Goal: Task Accomplishment & Management: Manage account settings

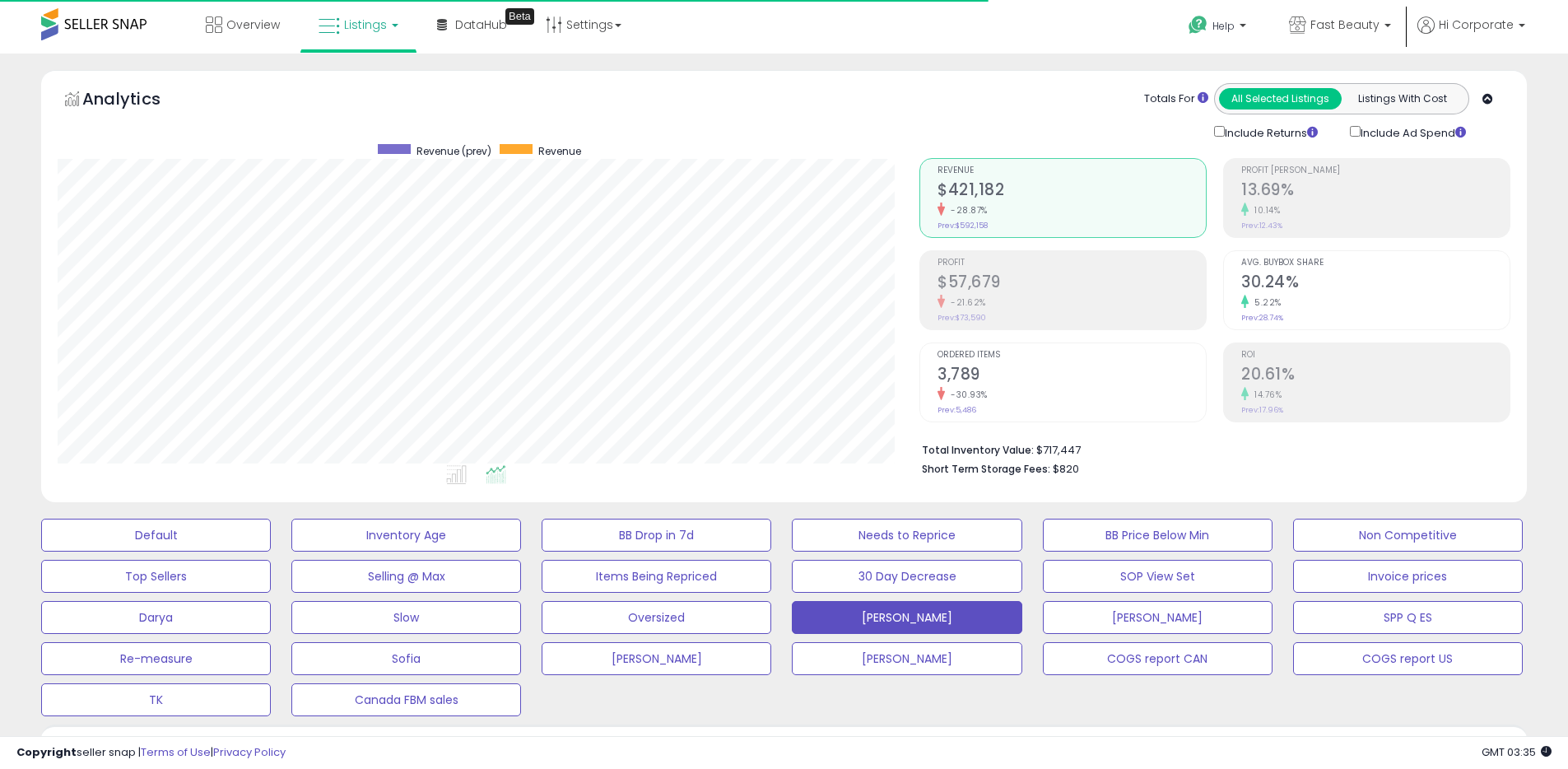
scroll to position [338, 862]
click at [1301, 24] on icon at bounding box center [1297, 25] width 17 height 17
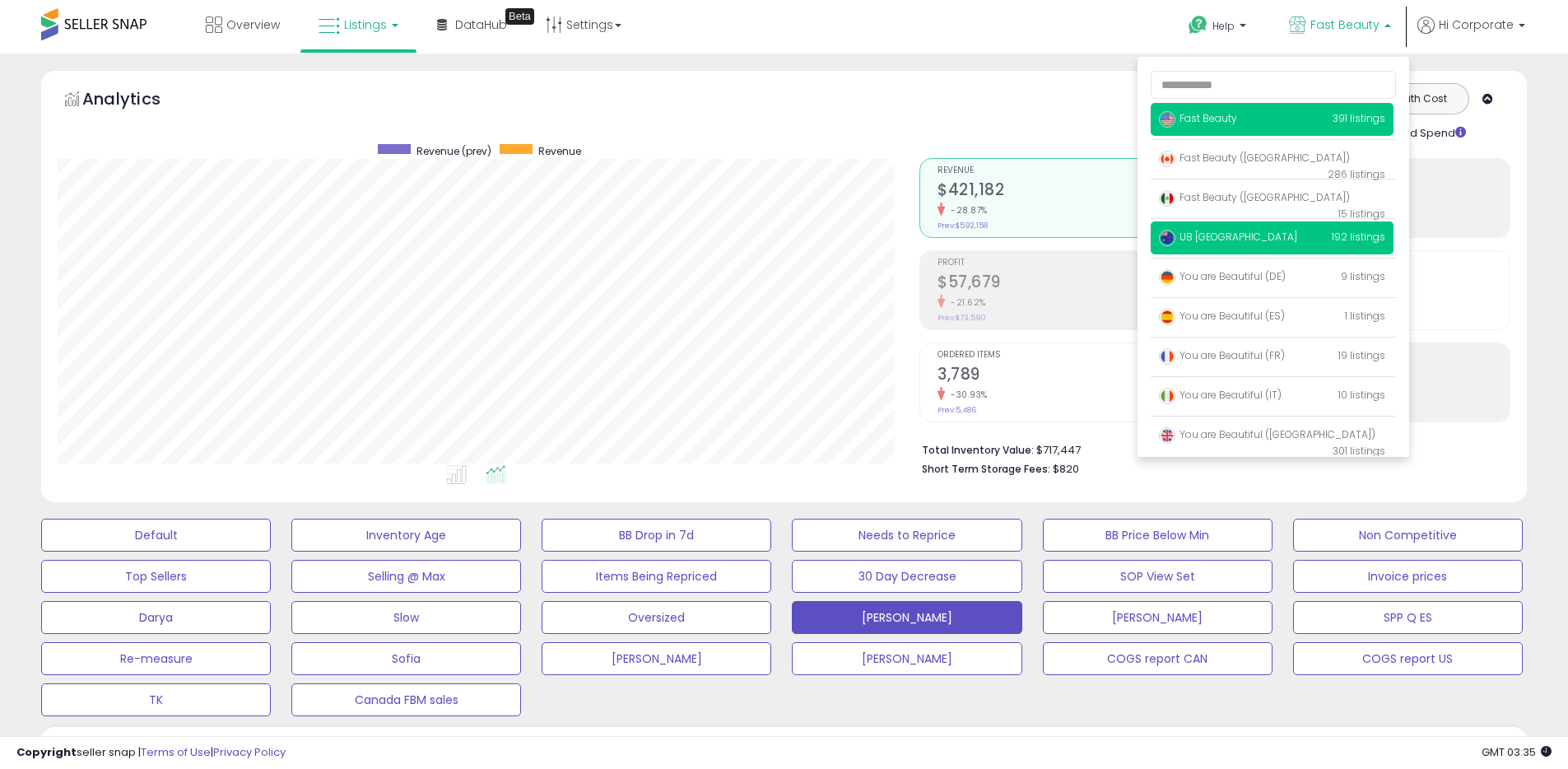
click at [1207, 231] on span "UB [GEOGRAPHIC_DATA]" at bounding box center [1228, 237] width 138 height 14
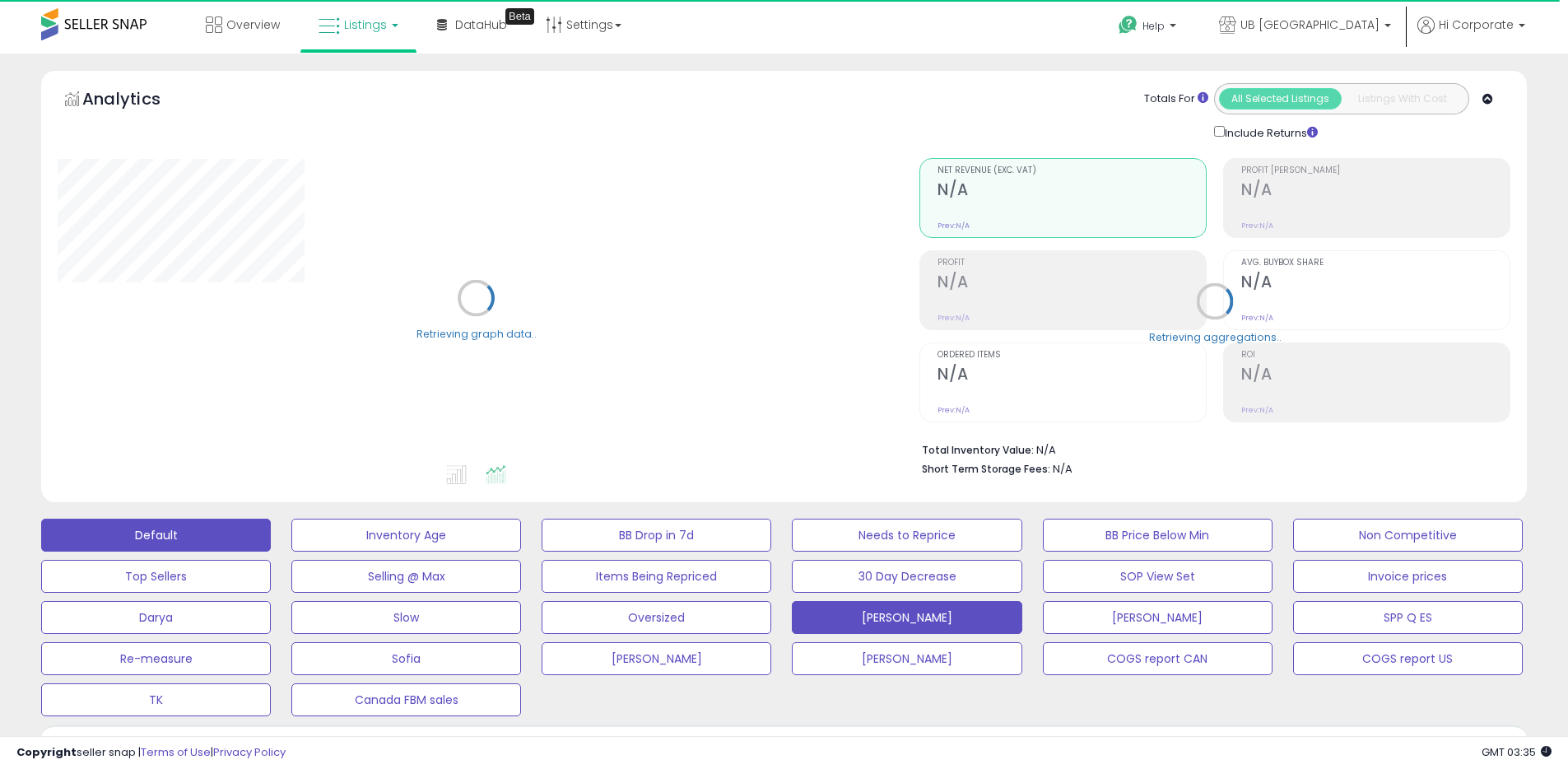
click at [215, 532] on button "Default" at bounding box center [155, 535] width 230 height 33
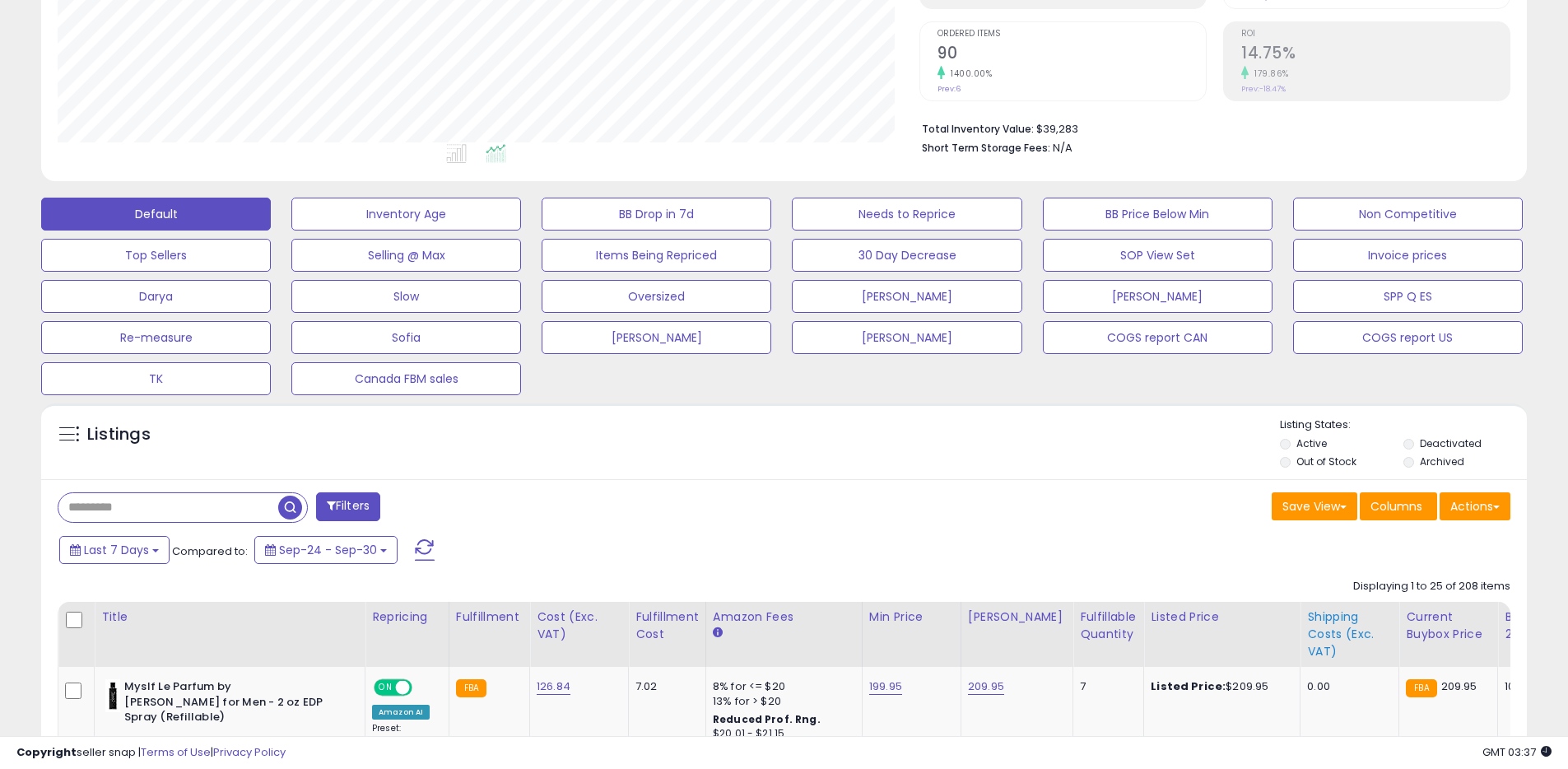
scroll to position [504, 0]
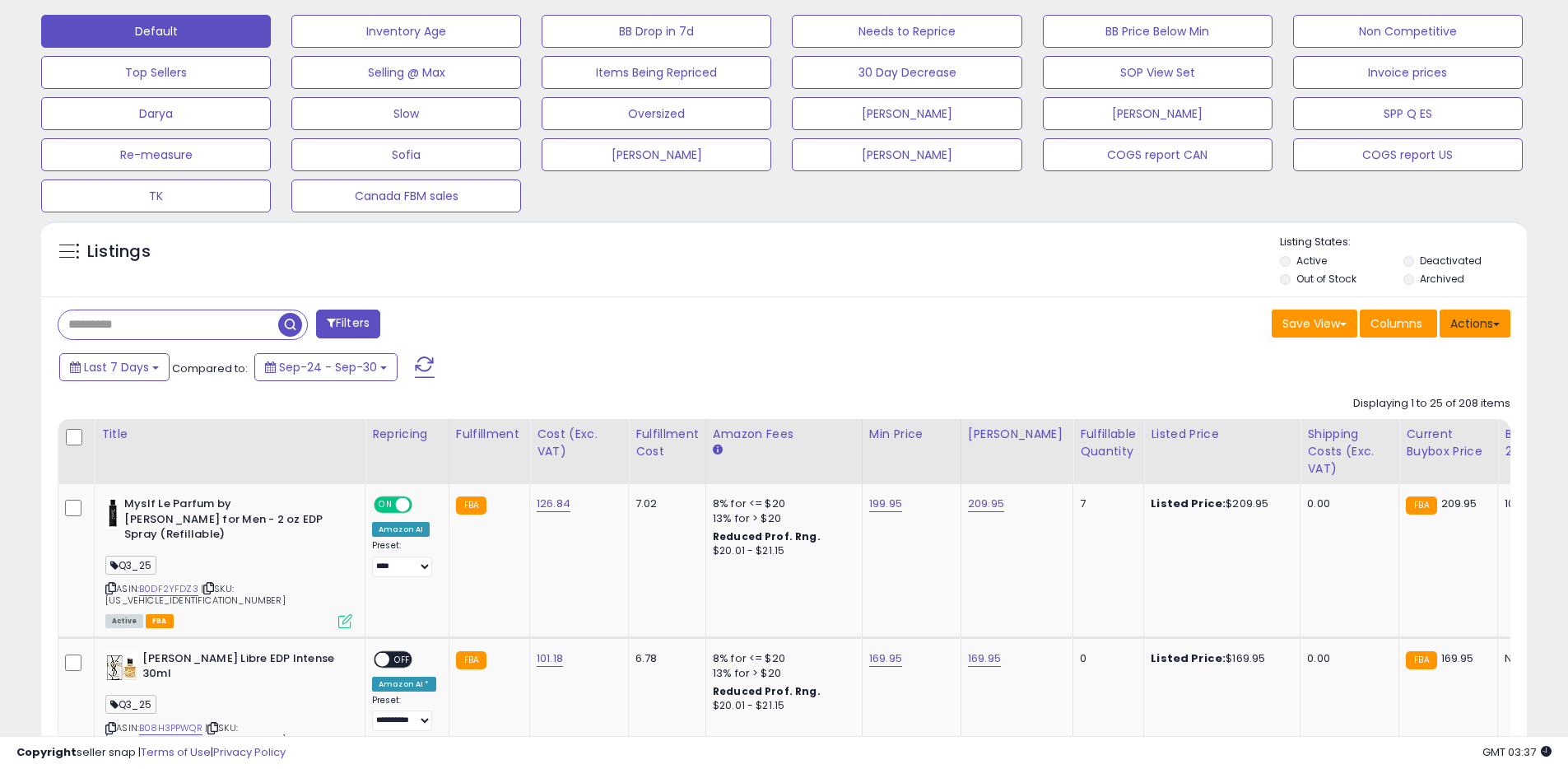
click at [1485, 317] on button "Actions" at bounding box center [1475, 322] width 71 height 28
click at [1390, 427] on link "Export All Columns" at bounding box center [1408, 428] width 180 height 26
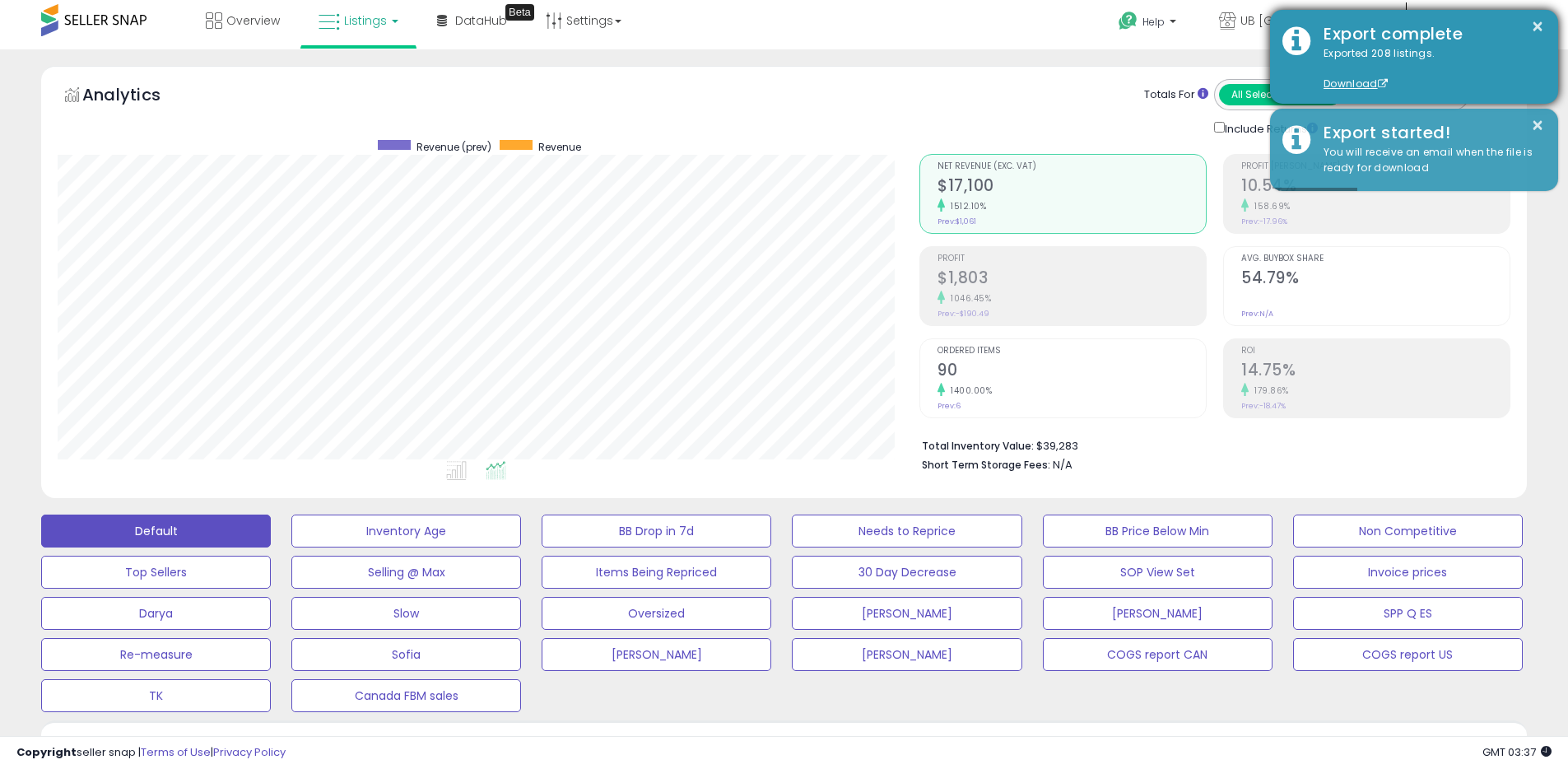
scroll to position [0, 0]
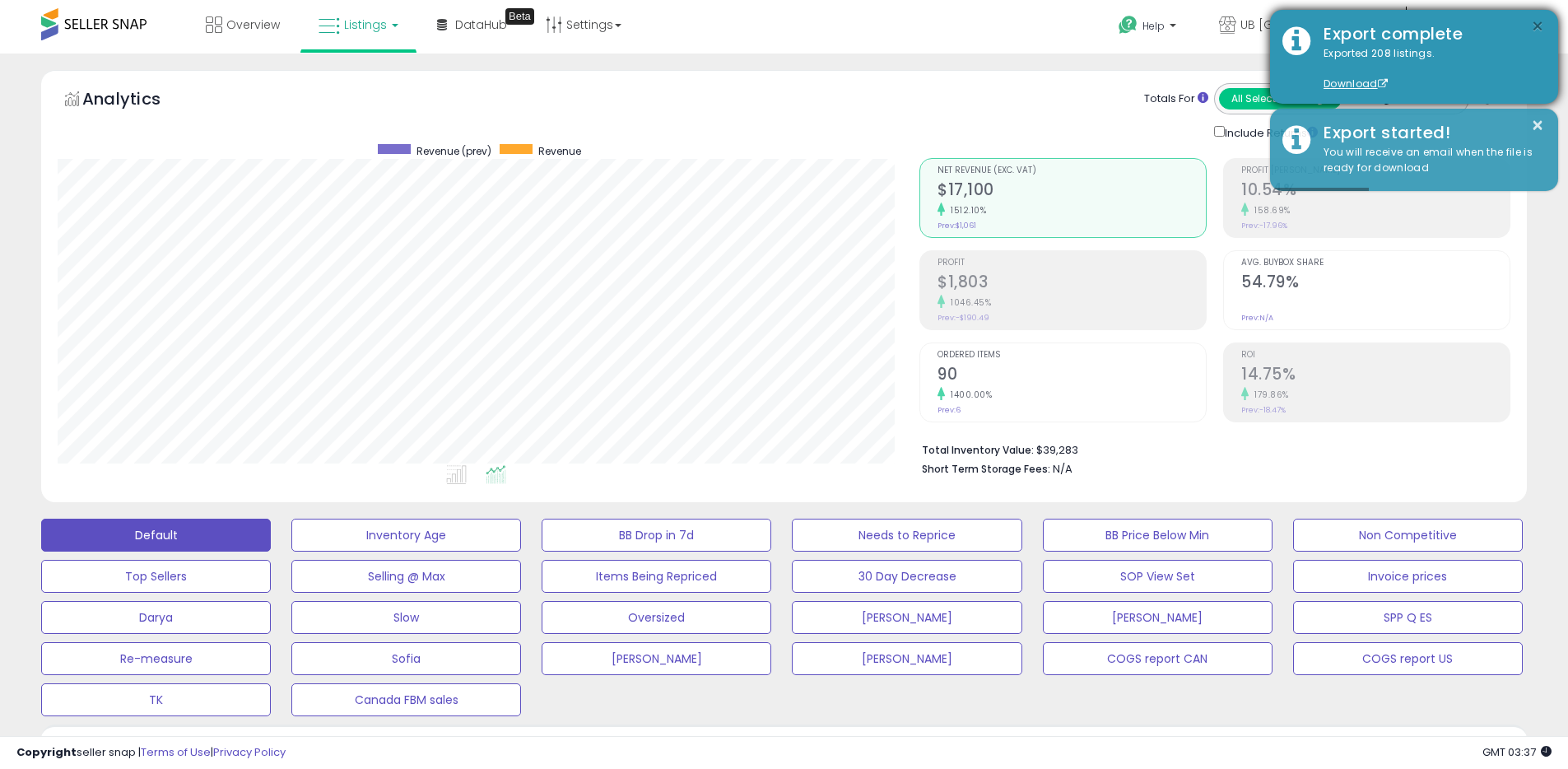
click at [1536, 21] on button "×" at bounding box center [1537, 27] width 13 height 21
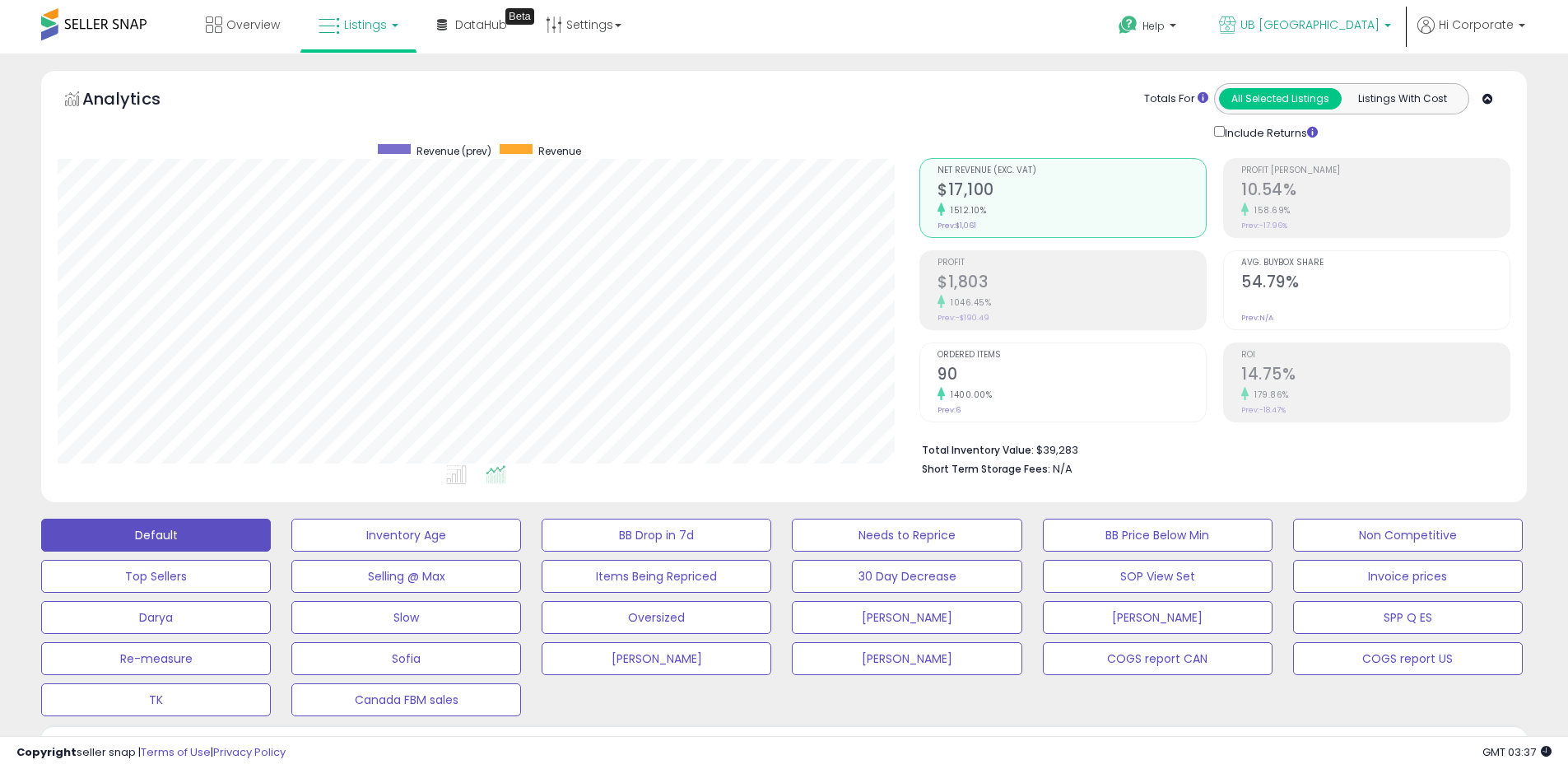
click at [1236, 26] on icon at bounding box center [1228, 25] width 17 height 17
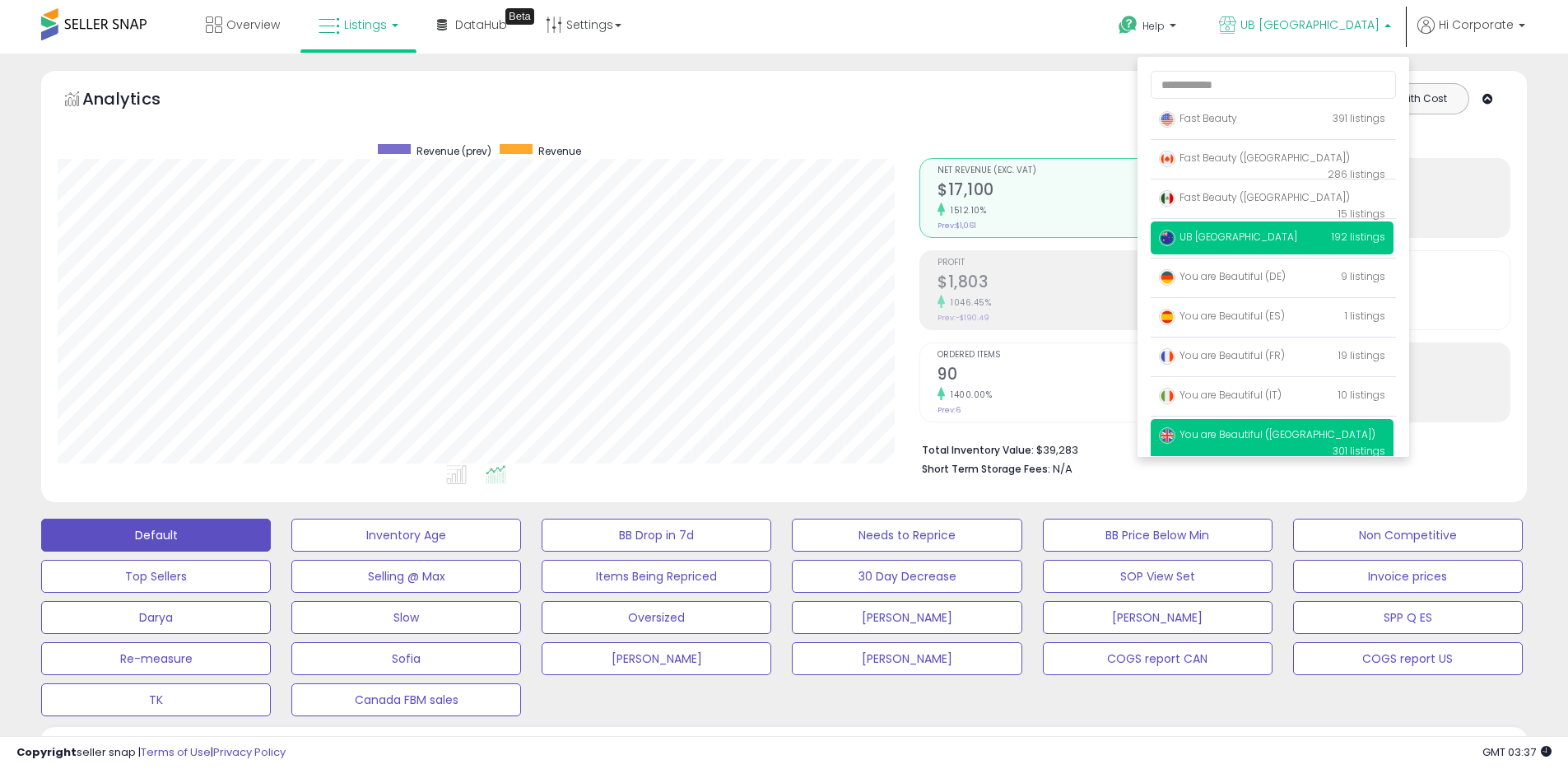
click at [1205, 436] on span "You are Beautiful ([GEOGRAPHIC_DATA])" at bounding box center [1267, 434] width 217 height 14
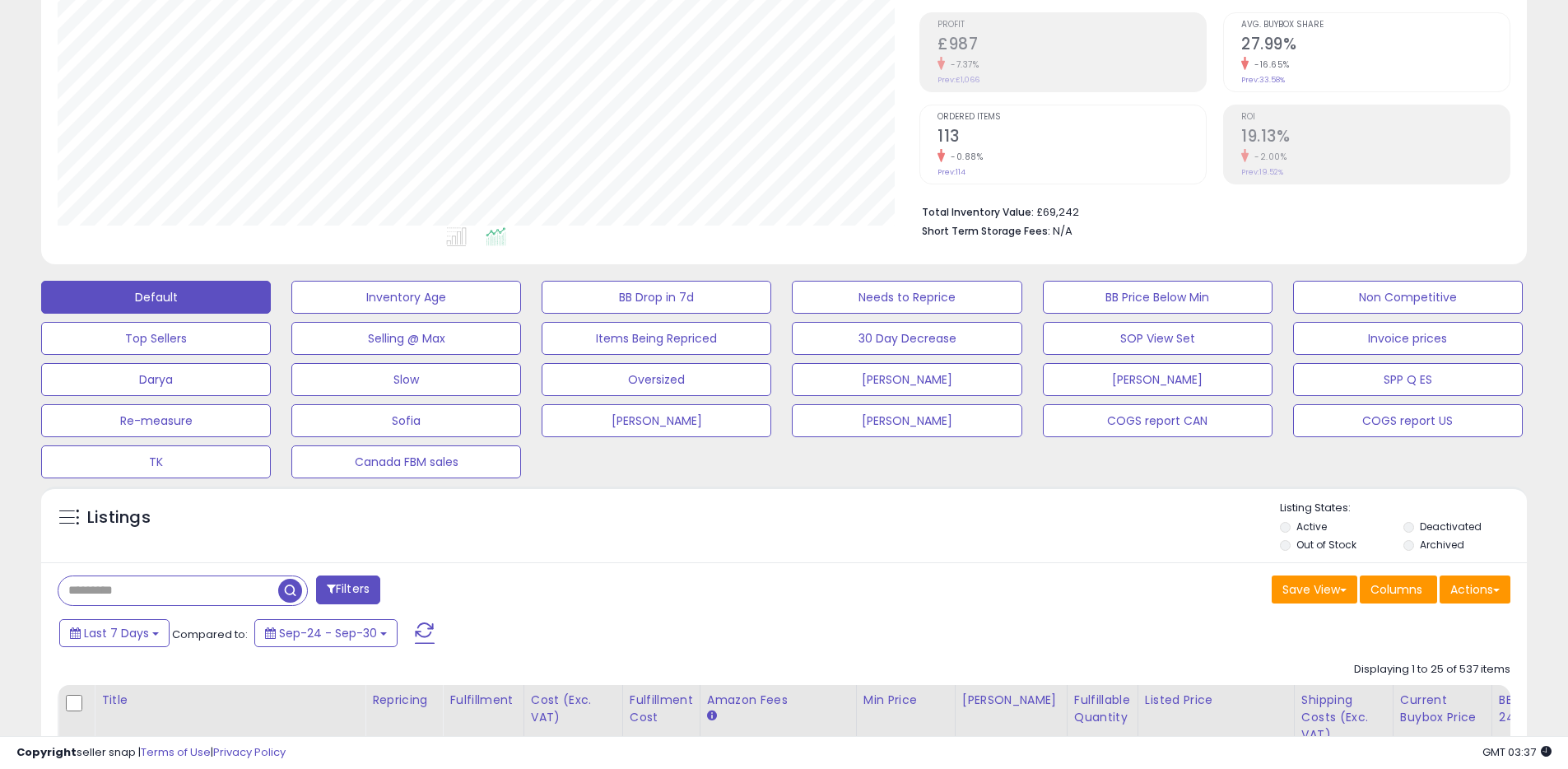
scroll to position [356, 0]
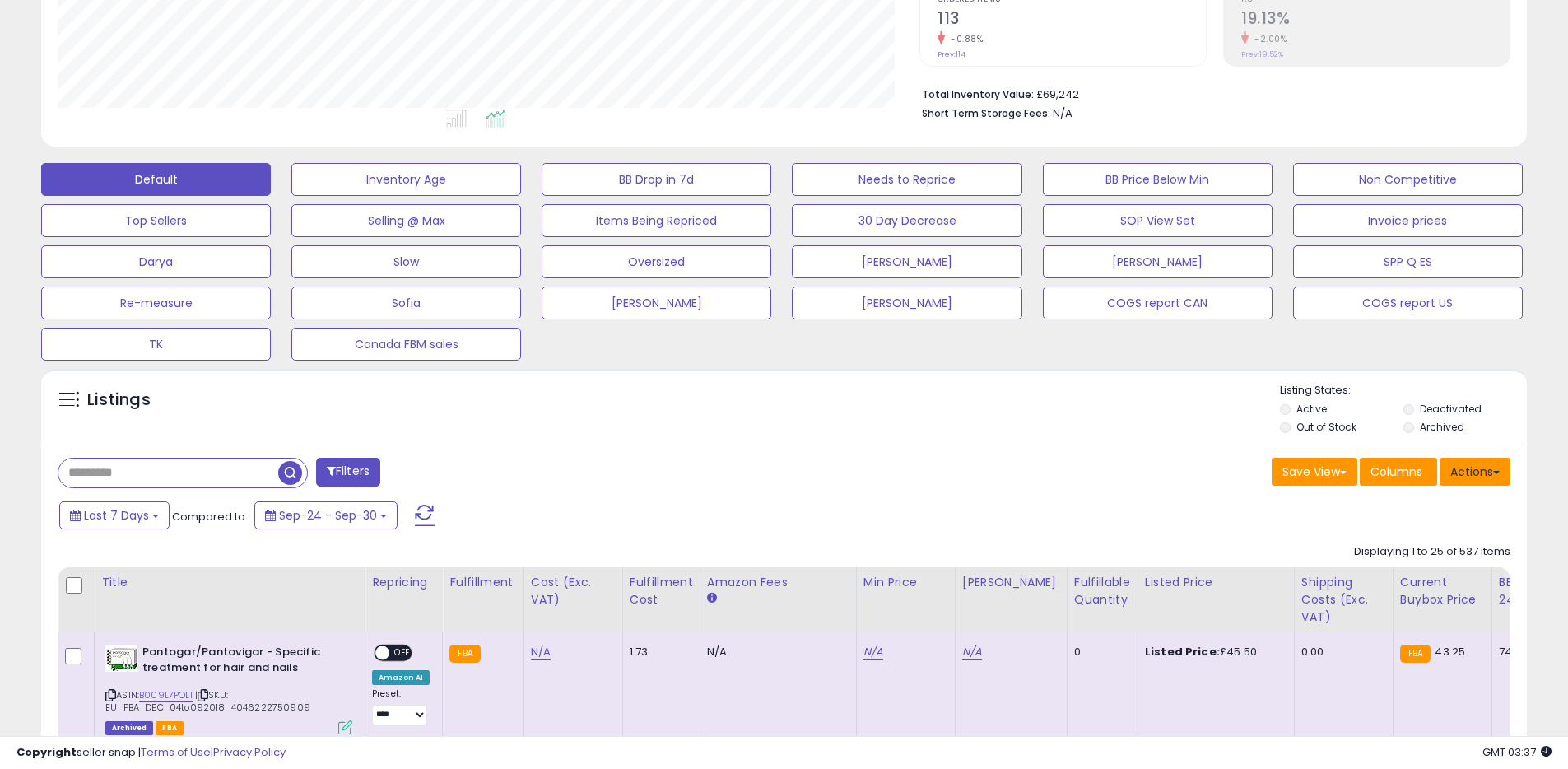
click at [1470, 472] on button "Actions" at bounding box center [1475, 471] width 71 height 28
click at [1401, 577] on link "Export All Columns" at bounding box center [1408, 576] width 180 height 26
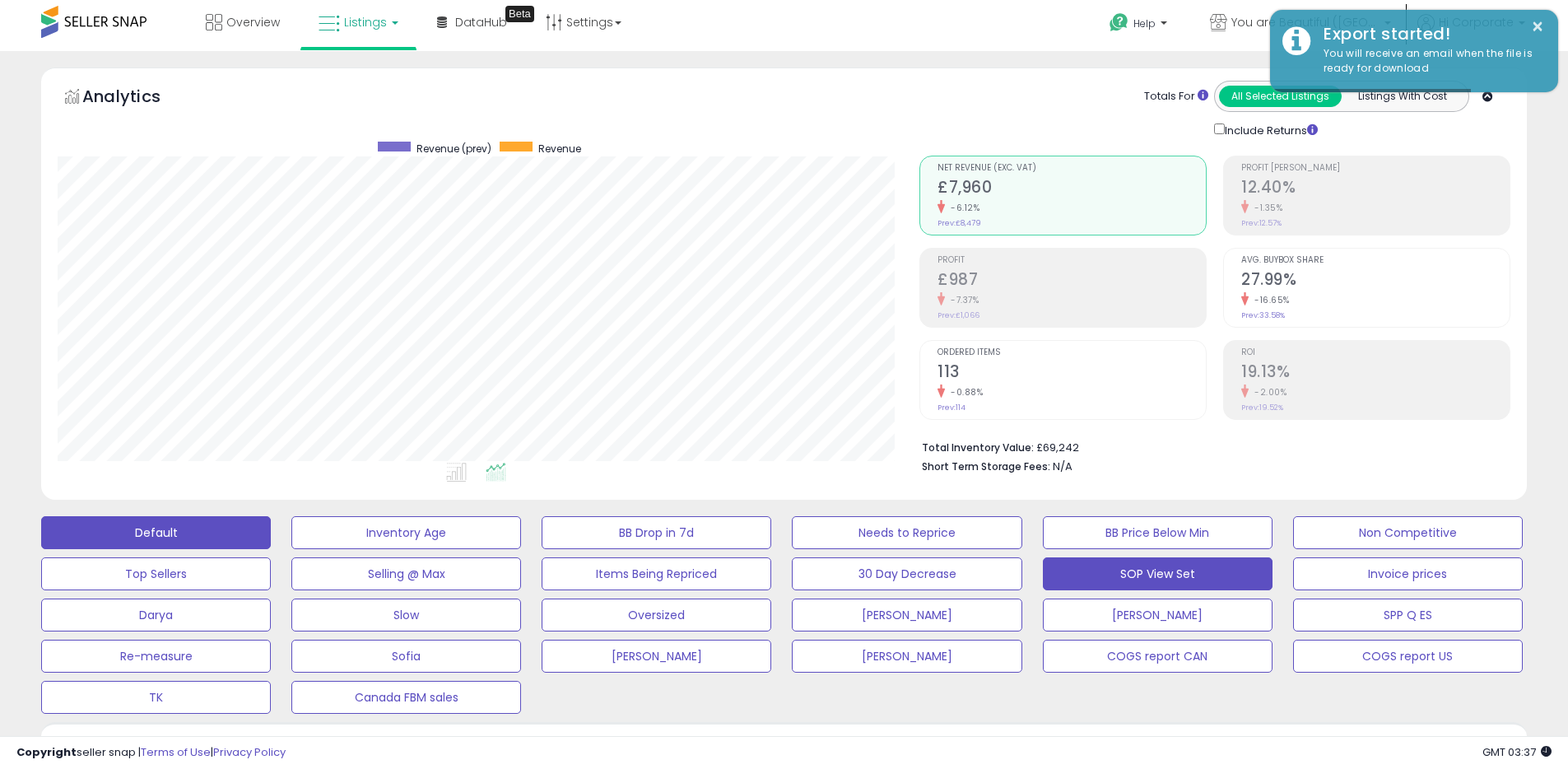
scroll to position [0, 0]
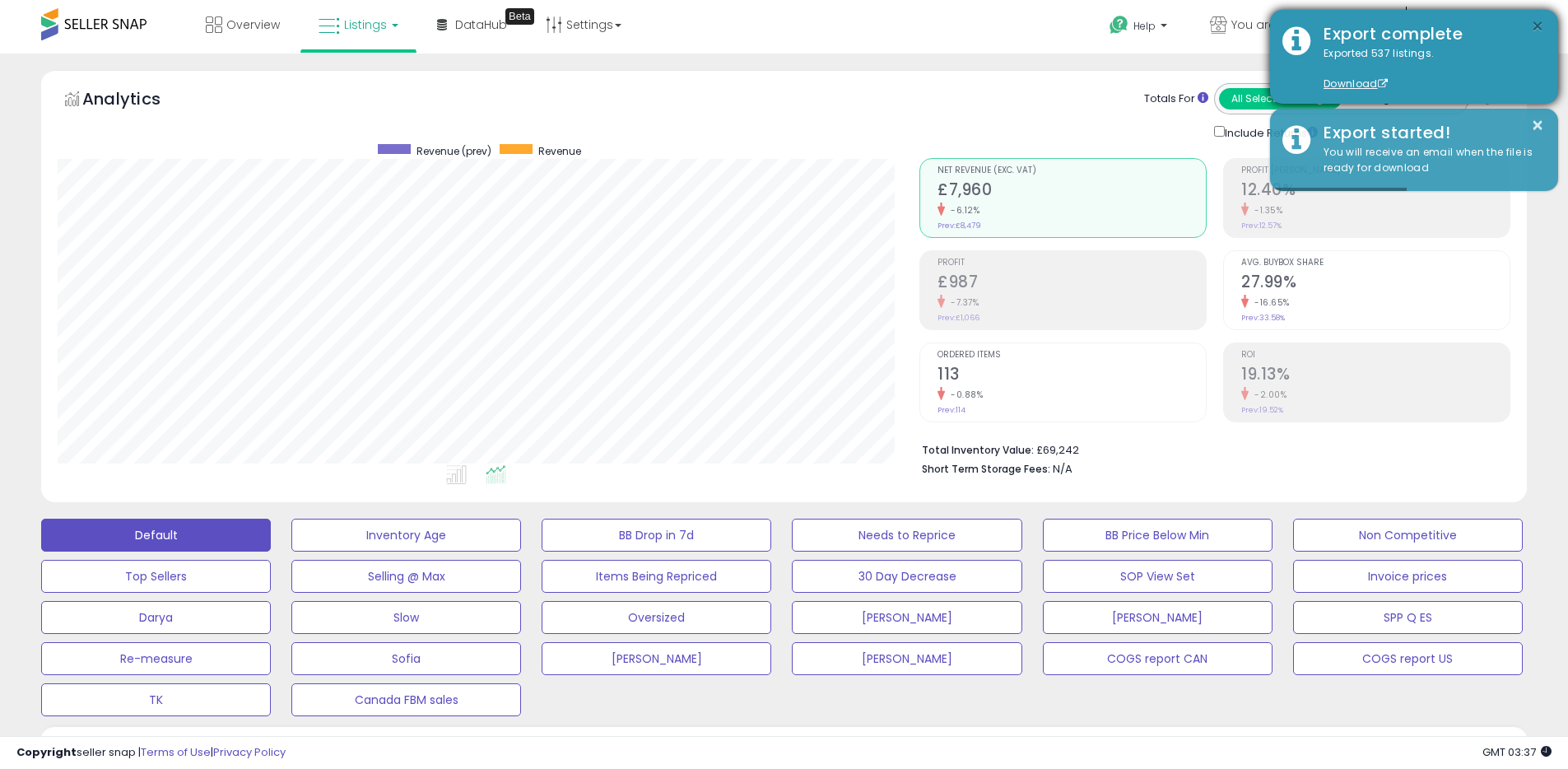
click at [1538, 29] on button "×" at bounding box center [1537, 27] width 13 height 21
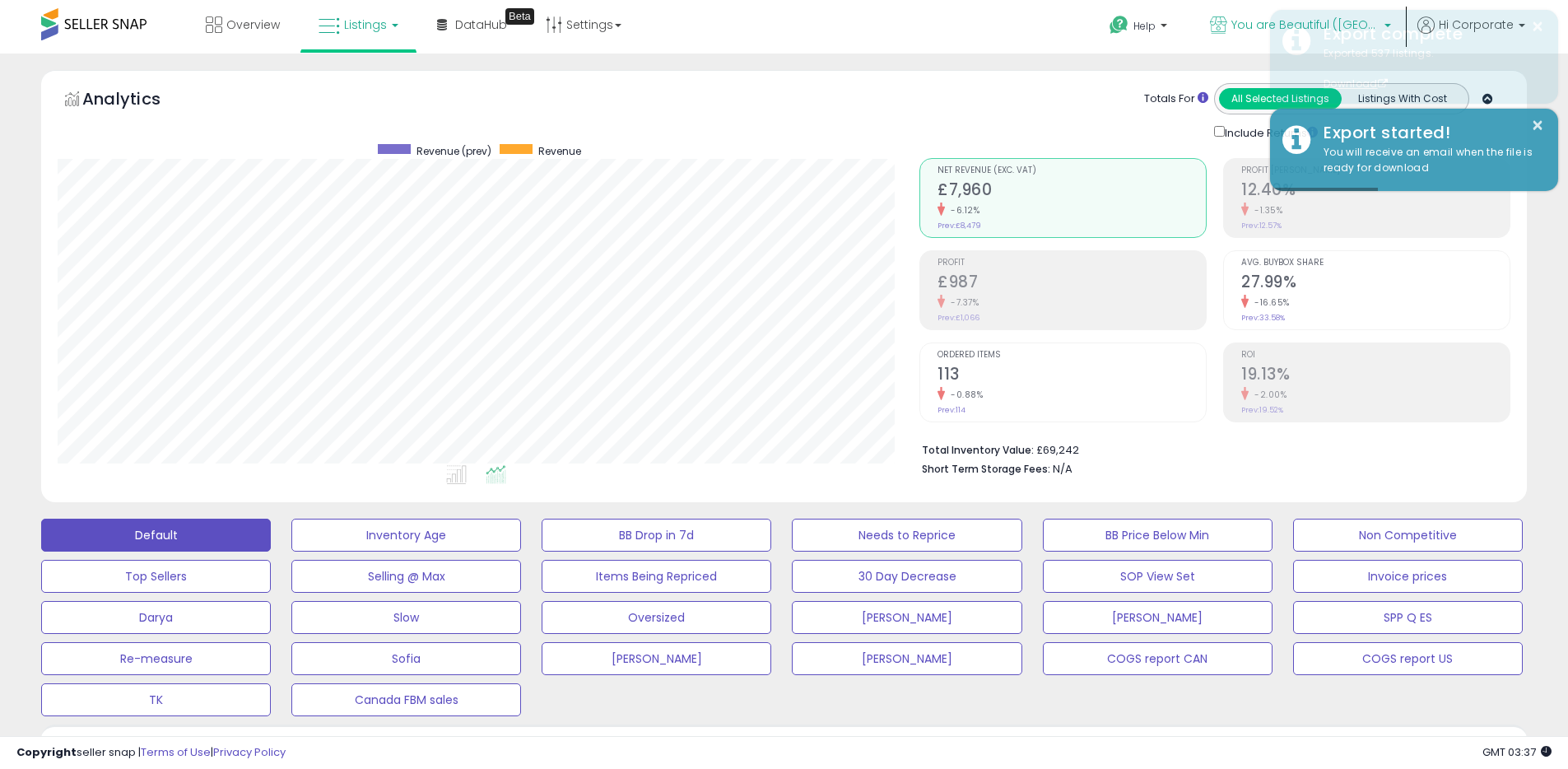
click at [1228, 22] on icon at bounding box center [1219, 25] width 17 height 17
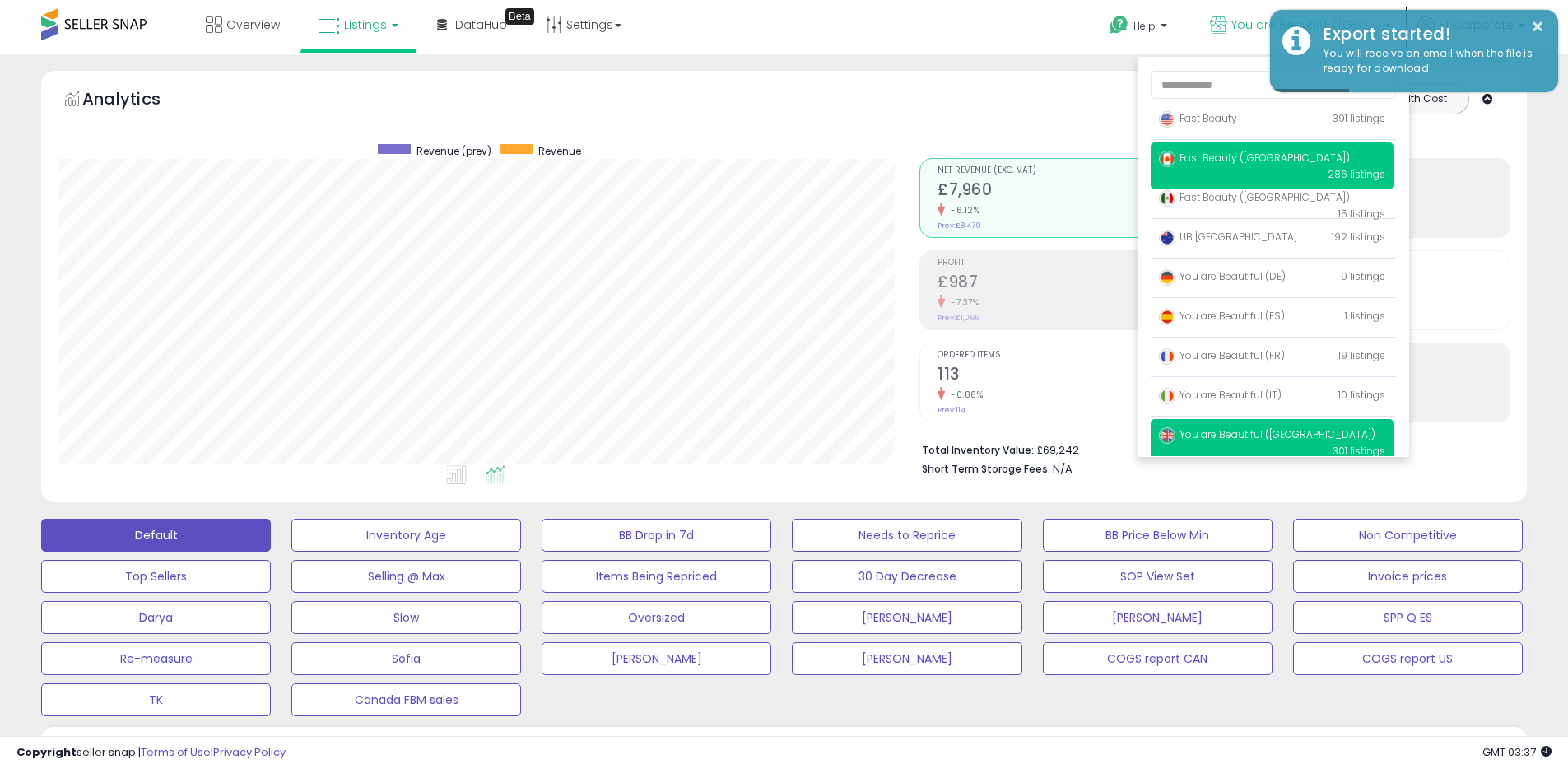
click at [1220, 151] on span "Fast Beauty ([GEOGRAPHIC_DATA])" at bounding box center [1254, 157] width 191 height 14
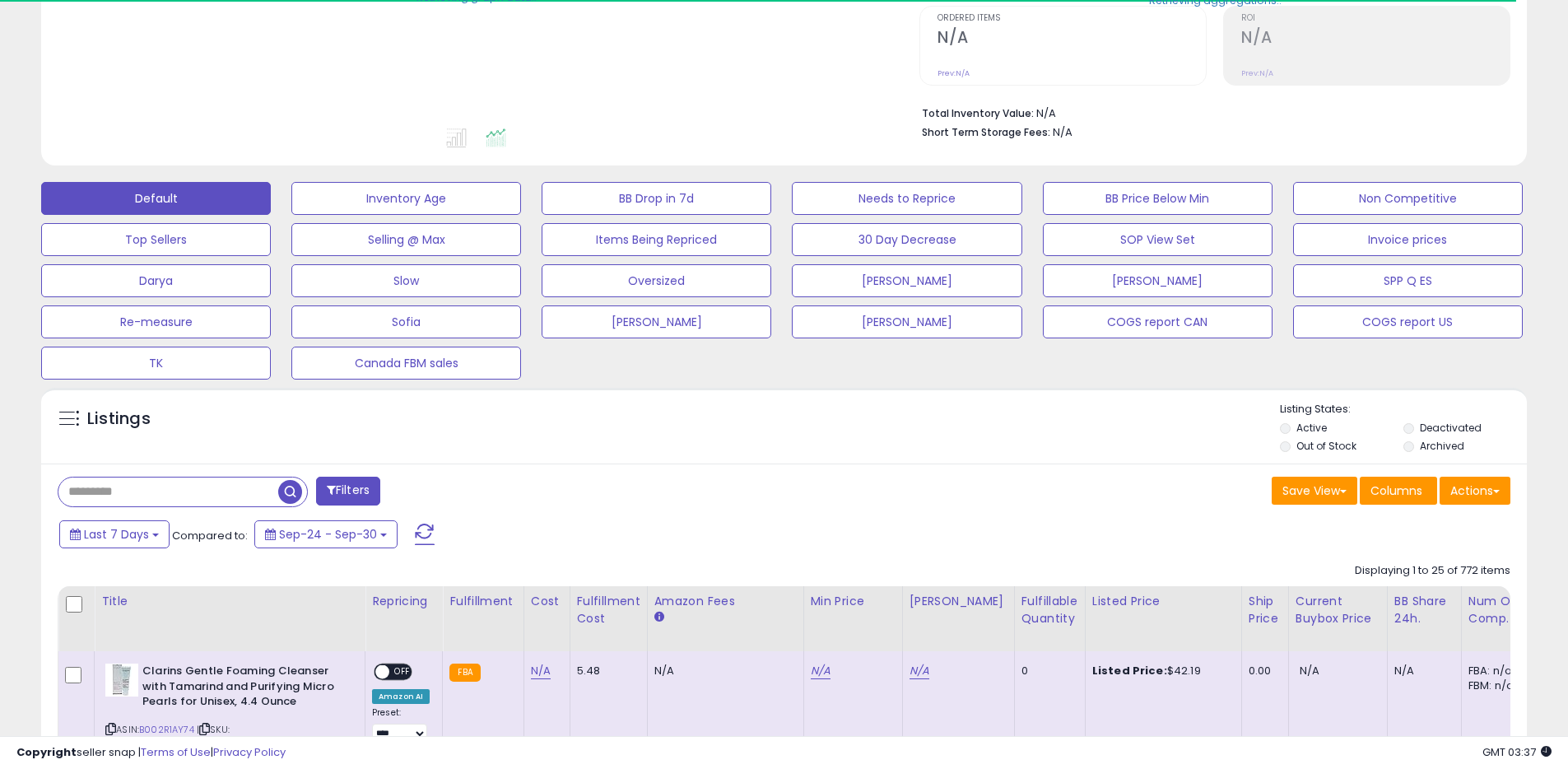
scroll to position [338, 0]
drag, startPoint x: 1475, startPoint y: 496, endPoint x: 1472, endPoint y: 504, distance: 8.5
click at [1475, 496] on button "Actions" at bounding box center [1475, 489] width 71 height 28
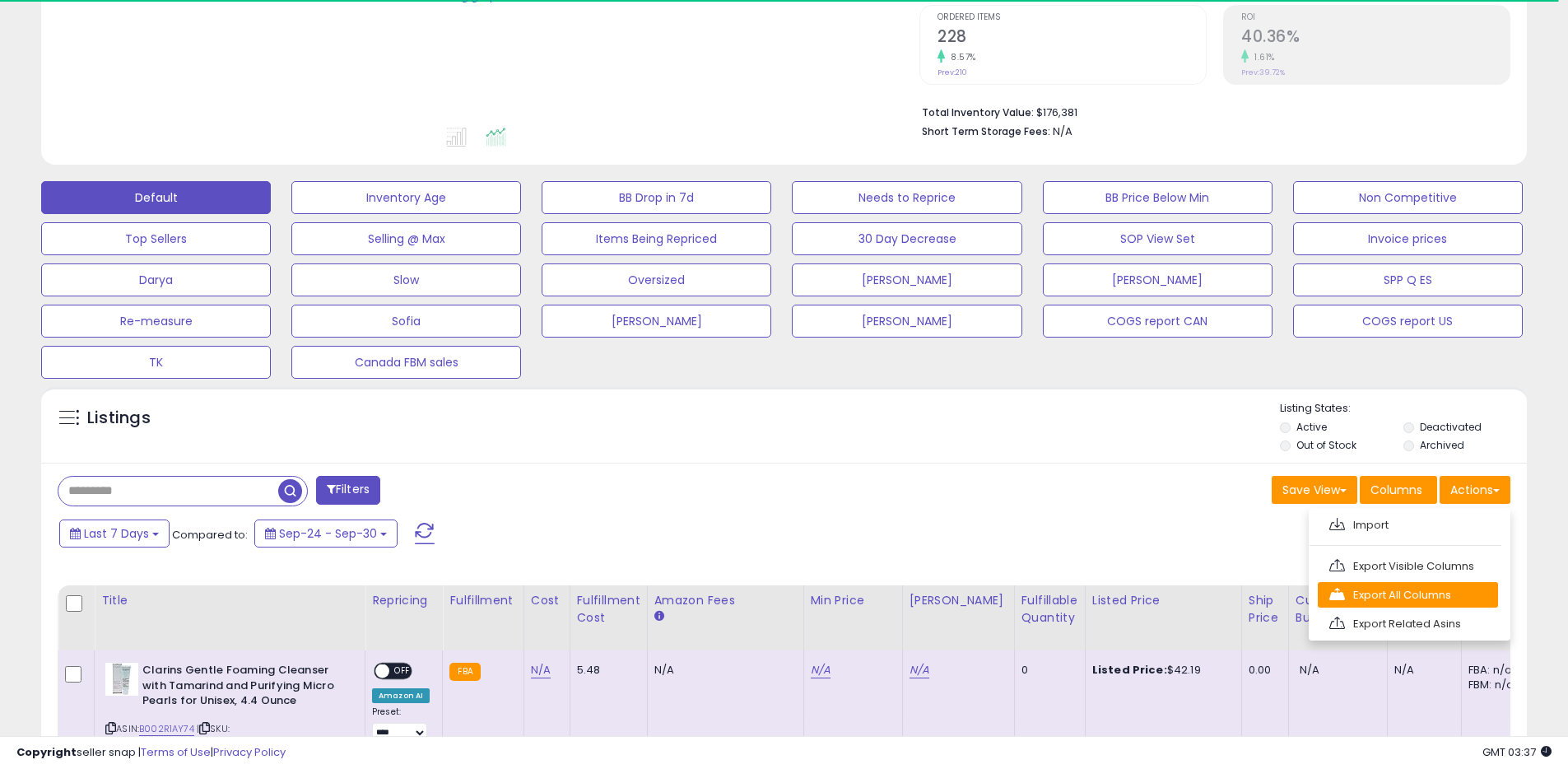
click at [1414, 592] on link "Export All Columns" at bounding box center [1408, 594] width 180 height 26
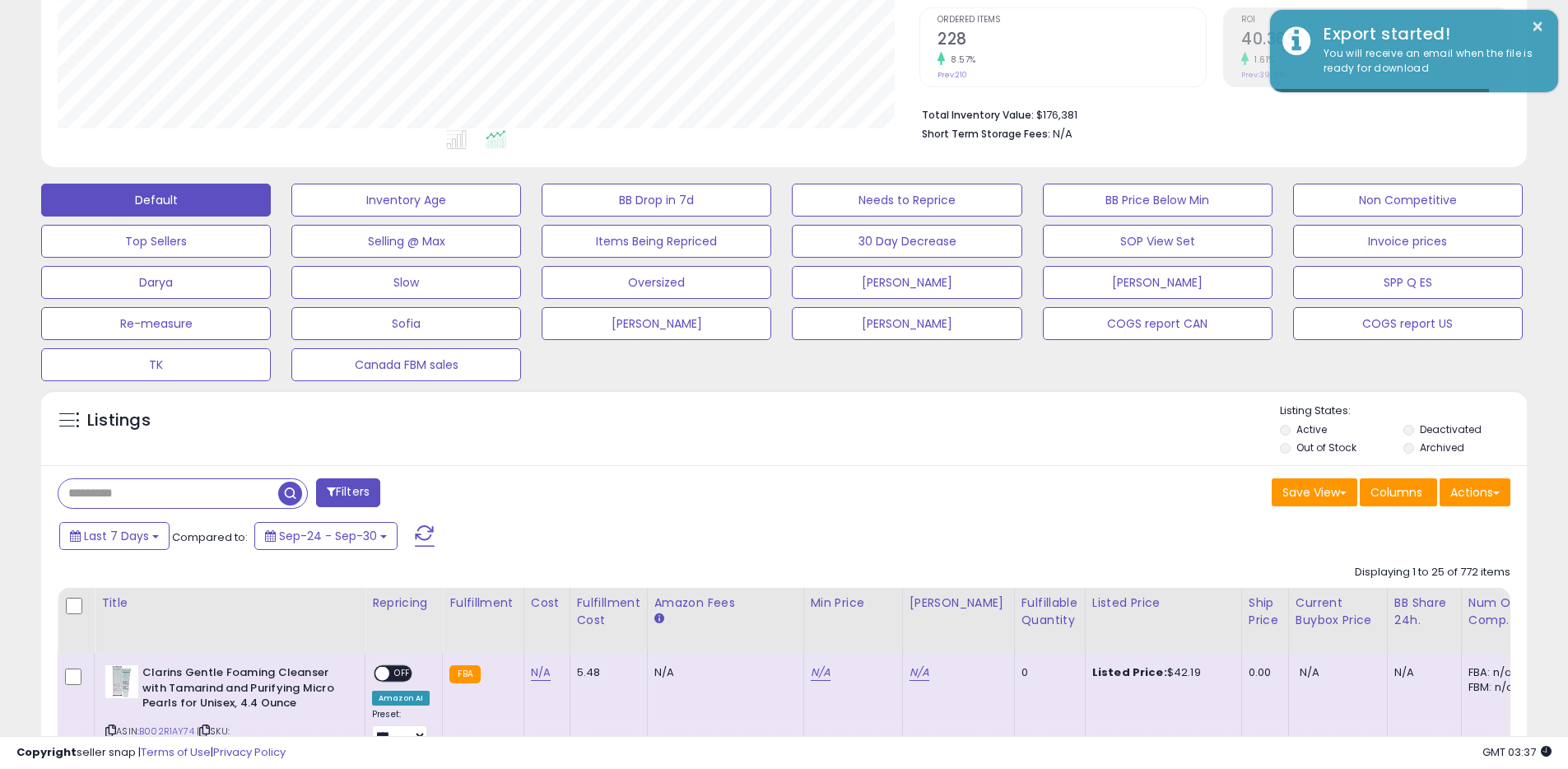
scroll to position [0, 0]
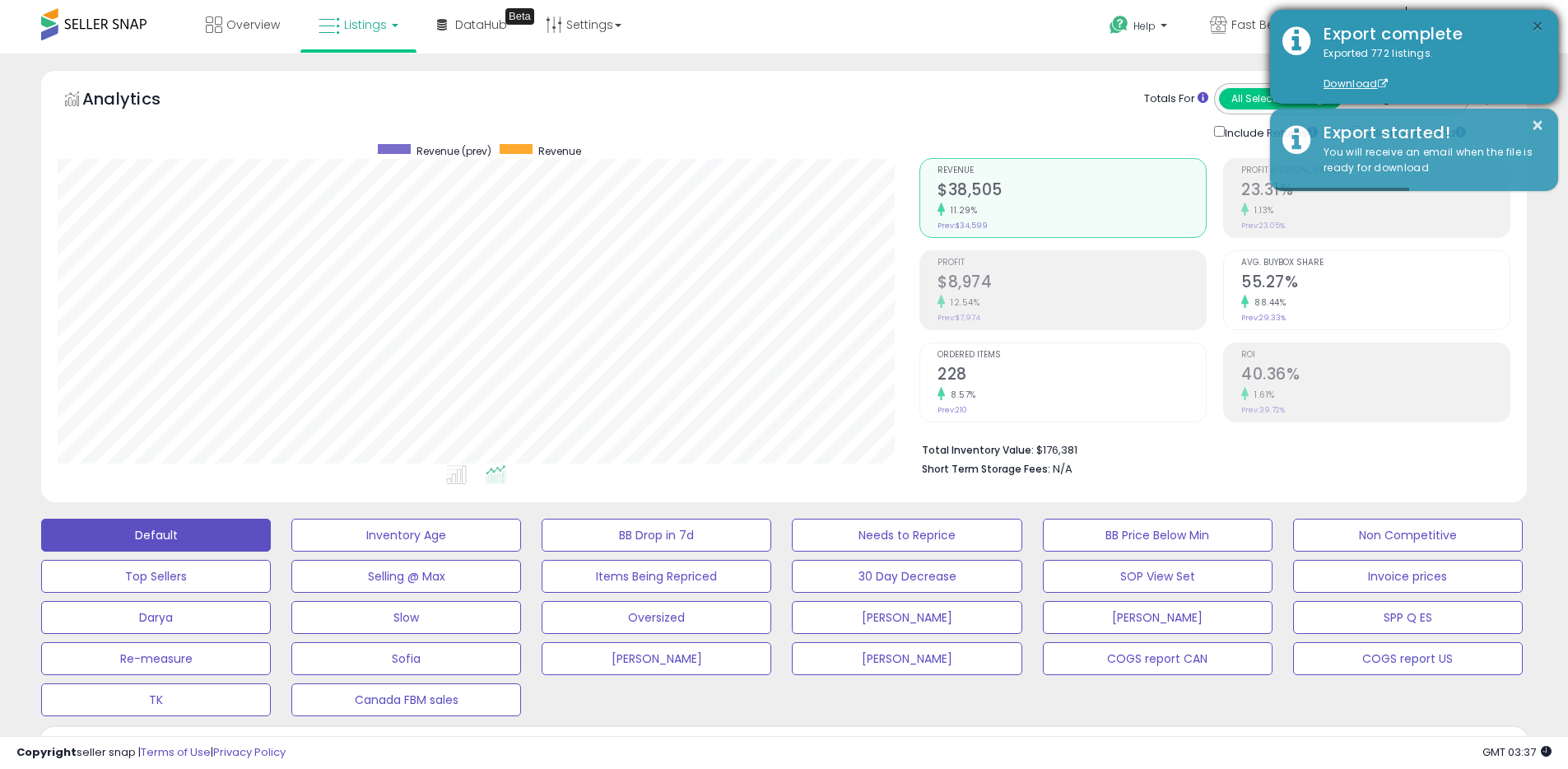
click at [1536, 26] on button "×" at bounding box center [1537, 27] width 13 height 21
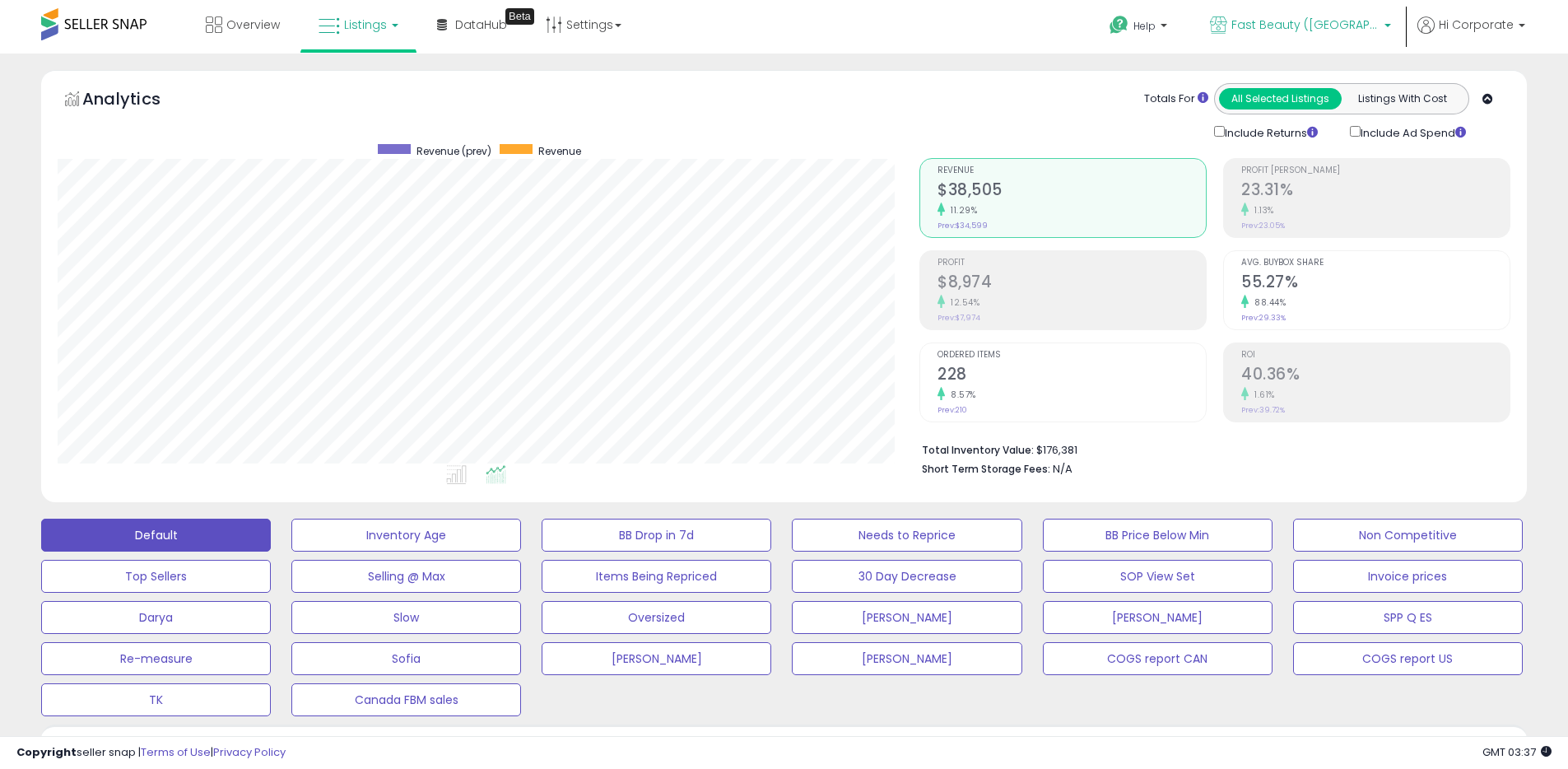
click at [1300, 27] on span "Fast Beauty ([GEOGRAPHIC_DATA])" at bounding box center [1305, 24] width 148 height 16
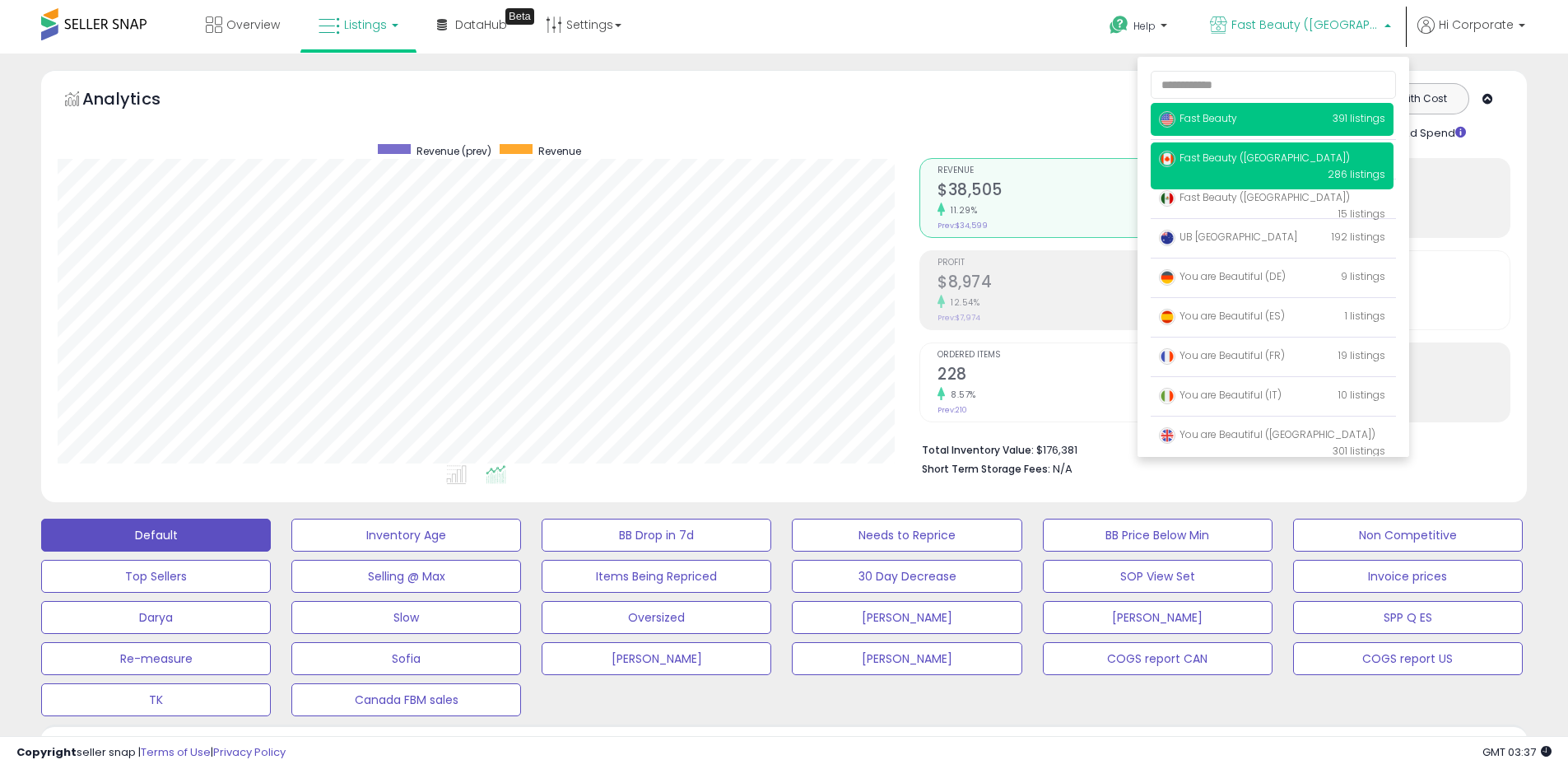
click at [1209, 114] on span "Fast Beauty" at bounding box center [1198, 118] width 78 height 14
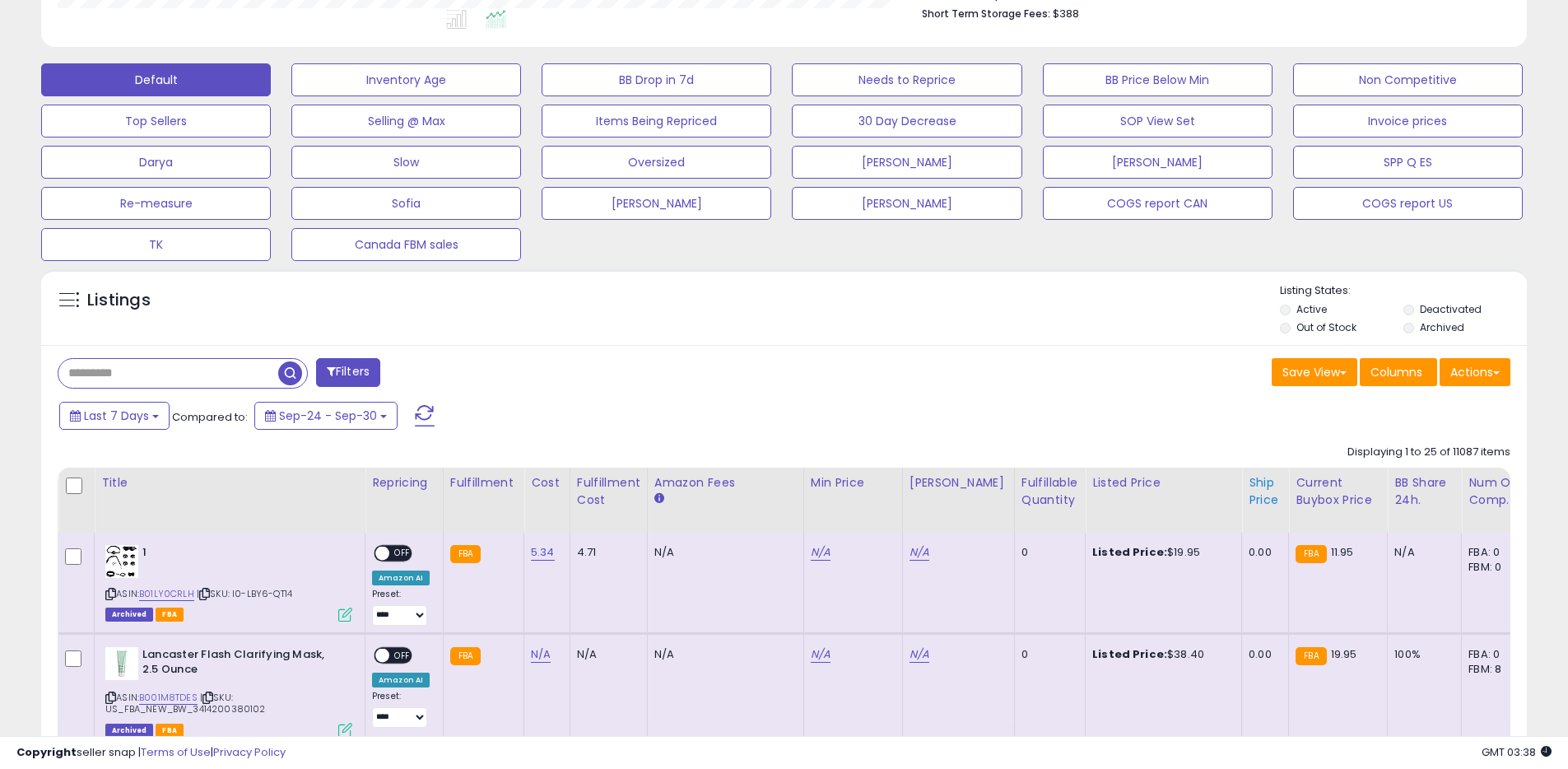
scroll to position [529, 0]
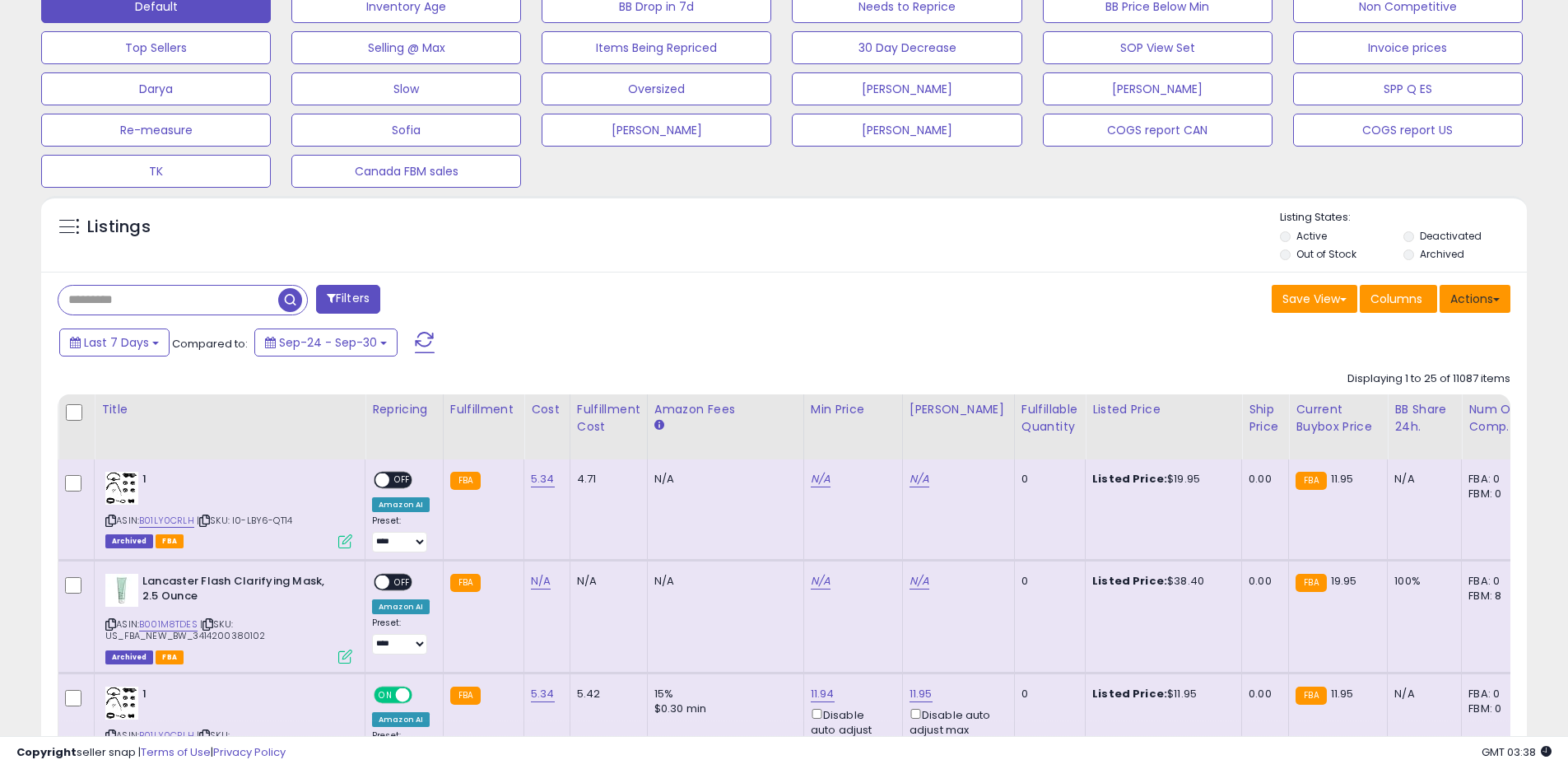
click at [1488, 292] on button "Actions" at bounding box center [1475, 299] width 71 height 28
click at [1401, 405] on link "Export All Columns" at bounding box center [1408, 404] width 180 height 26
